Goal: Answer question/provide support

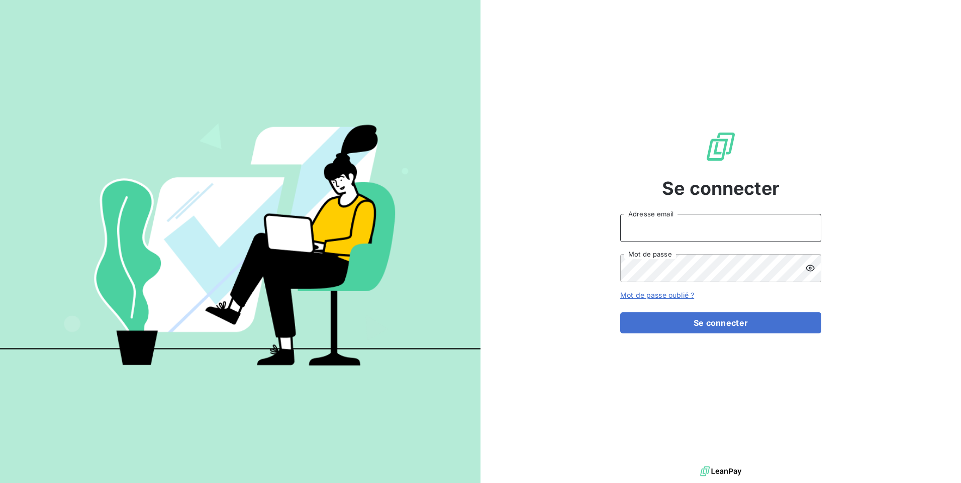
type input "[EMAIL_ADDRESS][DOMAIN_NAME]"
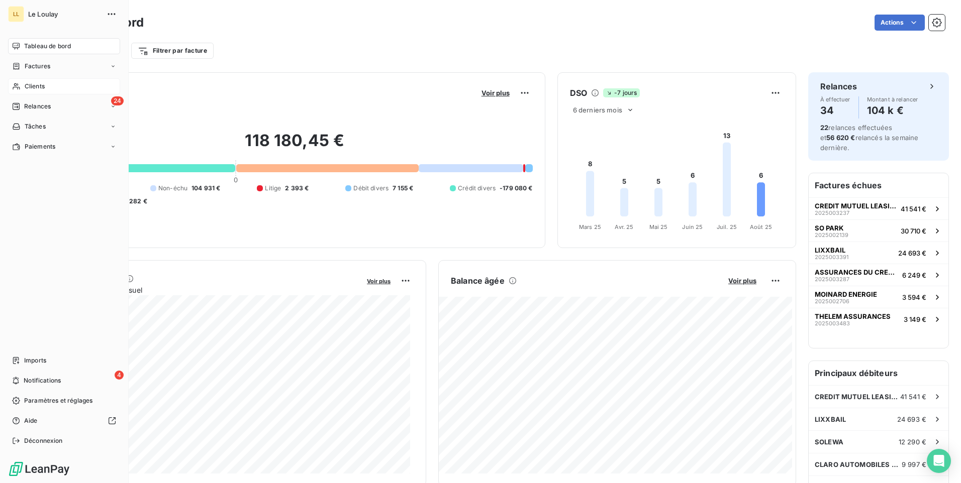
click at [39, 84] on span "Clients" at bounding box center [35, 86] width 20 height 9
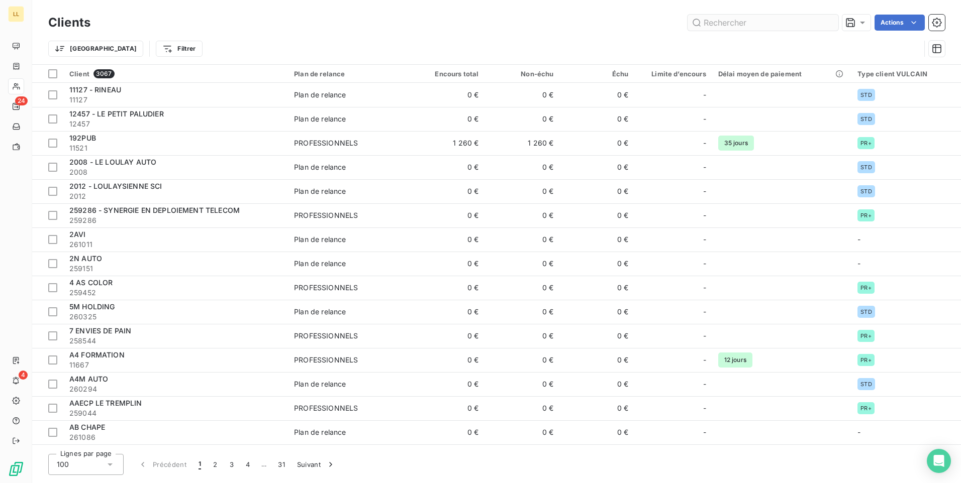
click at [766, 23] on input "text" at bounding box center [763, 23] width 151 height 16
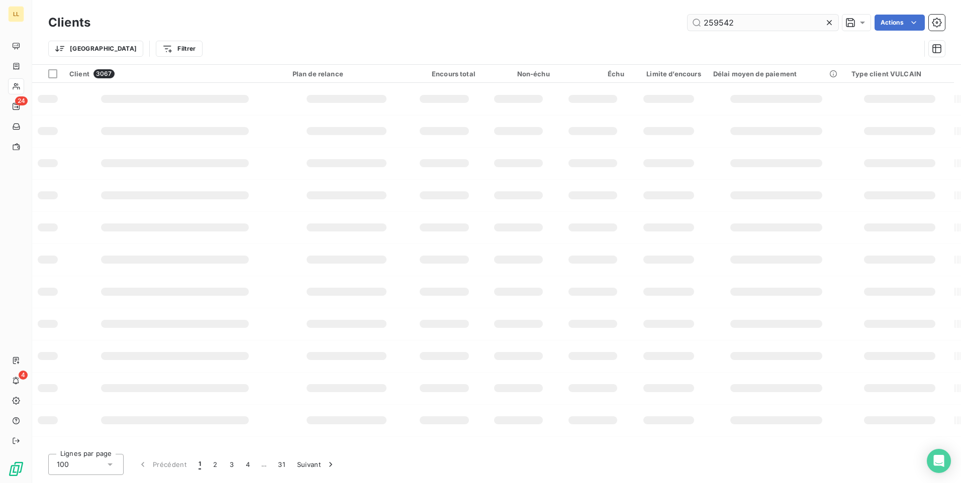
type input "259542"
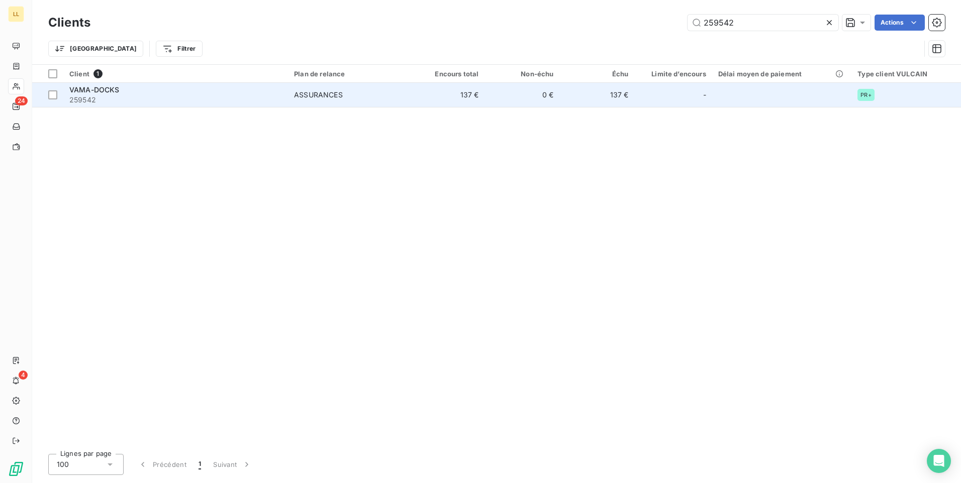
click at [85, 87] on span "VAMA-DOCKS" at bounding box center [94, 89] width 50 height 9
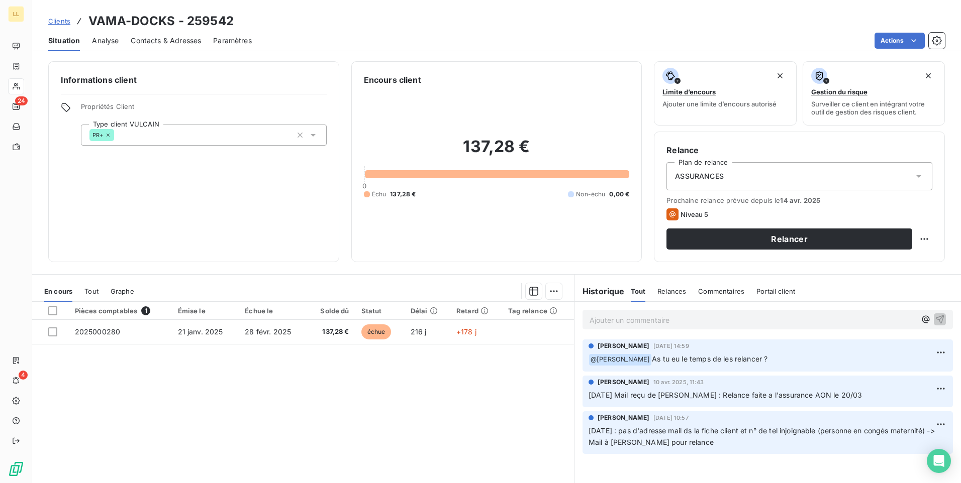
click at [609, 317] on p "Ajouter un commentaire ﻿" at bounding box center [753, 320] width 326 height 13
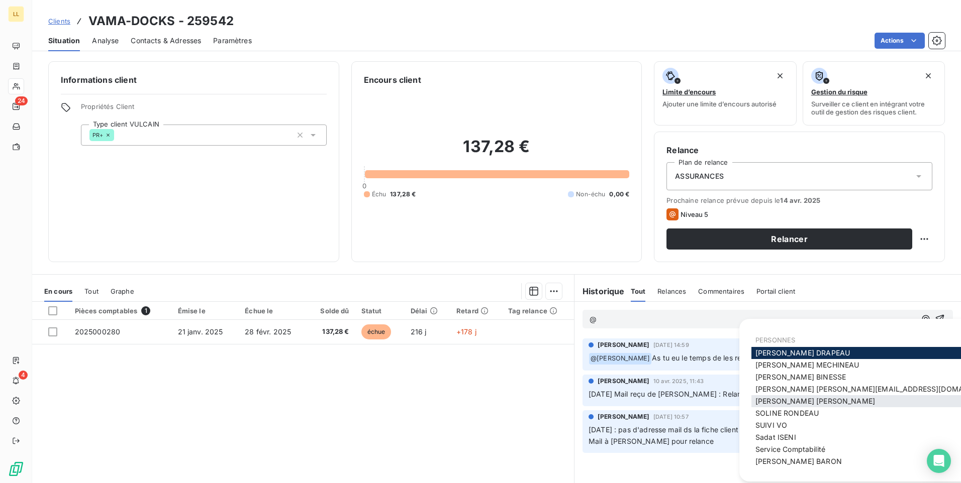
click at [763, 404] on span "Nicolas RICHARD" at bounding box center [815, 401] width 120 height 9
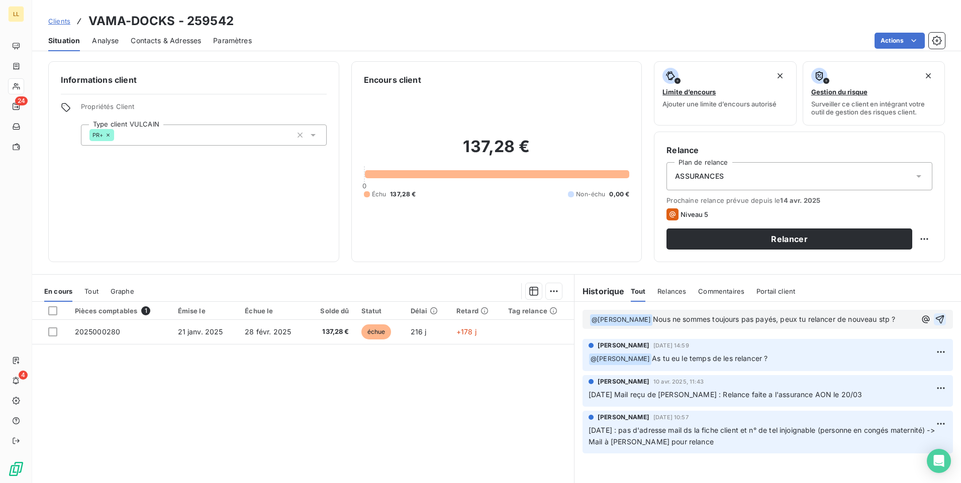
click at [935, 320] on icon "button" at bounding box center [940, 320] width 10 height 10
